Goal: Find contact information: Find contact information

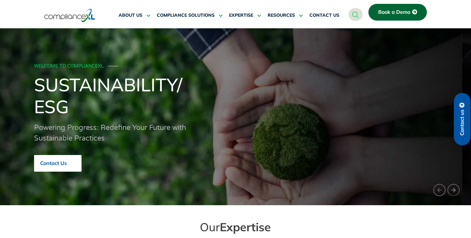
click at [76, 167] on link "Contact Us" at bounding box center [58, 163] width 48 height 17
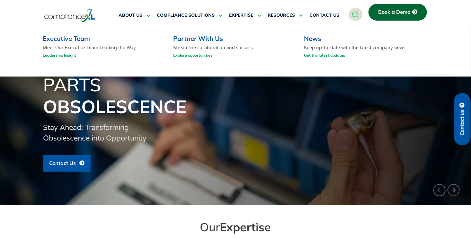
click at [65, 54] on link "Leadership Insight" at bounding box center [59, 55] width 33 height 8
